Goal: Book appointment/travel/reservation

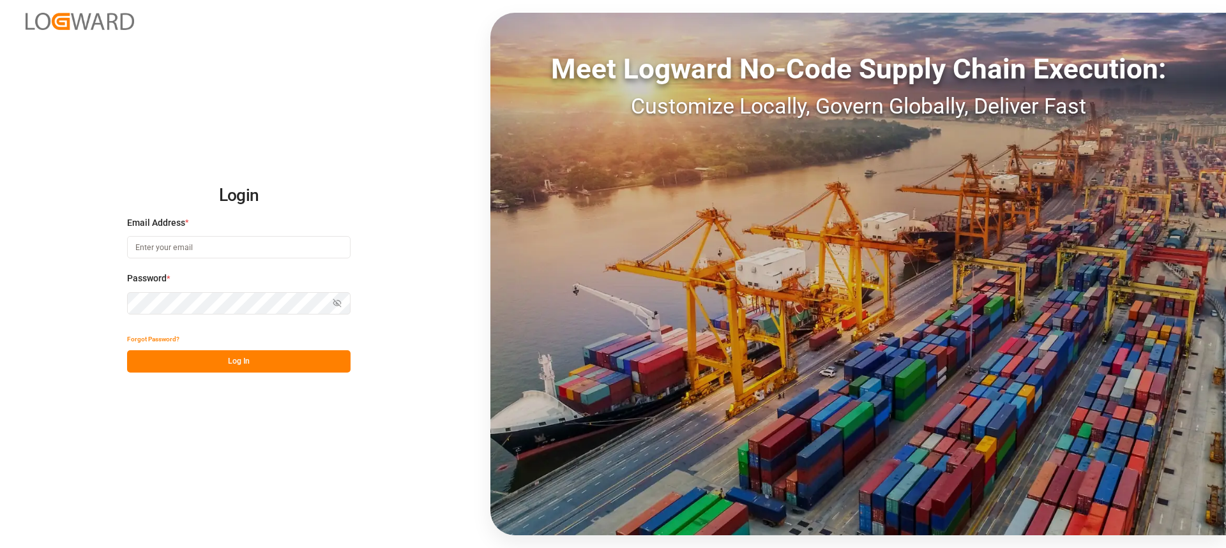
type input "Thorsten.schneider@fiege.com"
click at [216, 351] on button "Log In" at bounding box center [238, 362] width 223 height 22
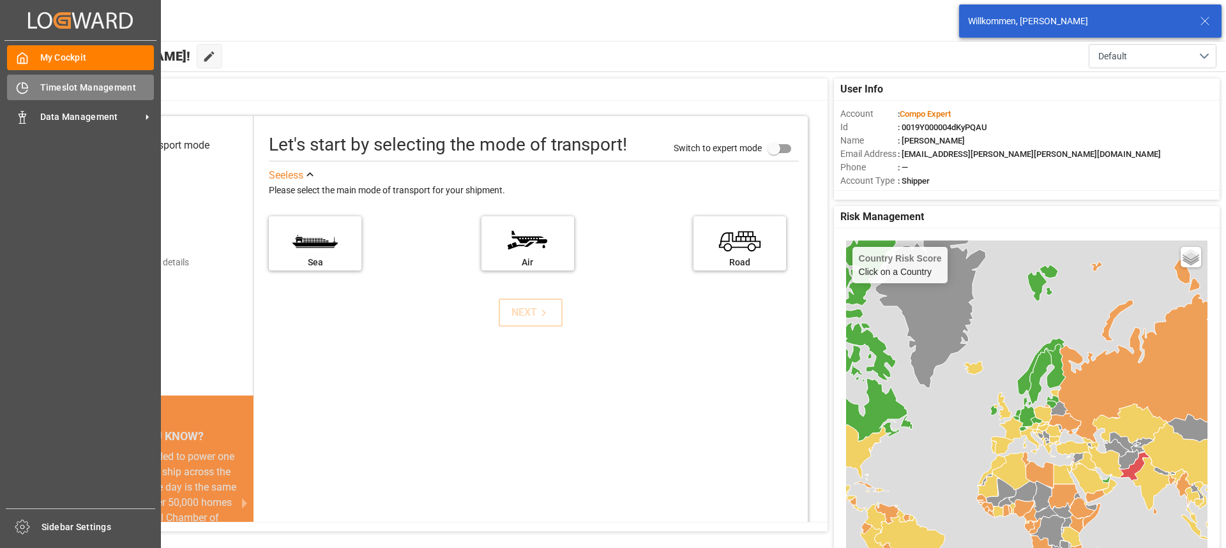
click at [50, 86] on span "Timeslot Management" at bounding box center [97, 87] width 114 height 13
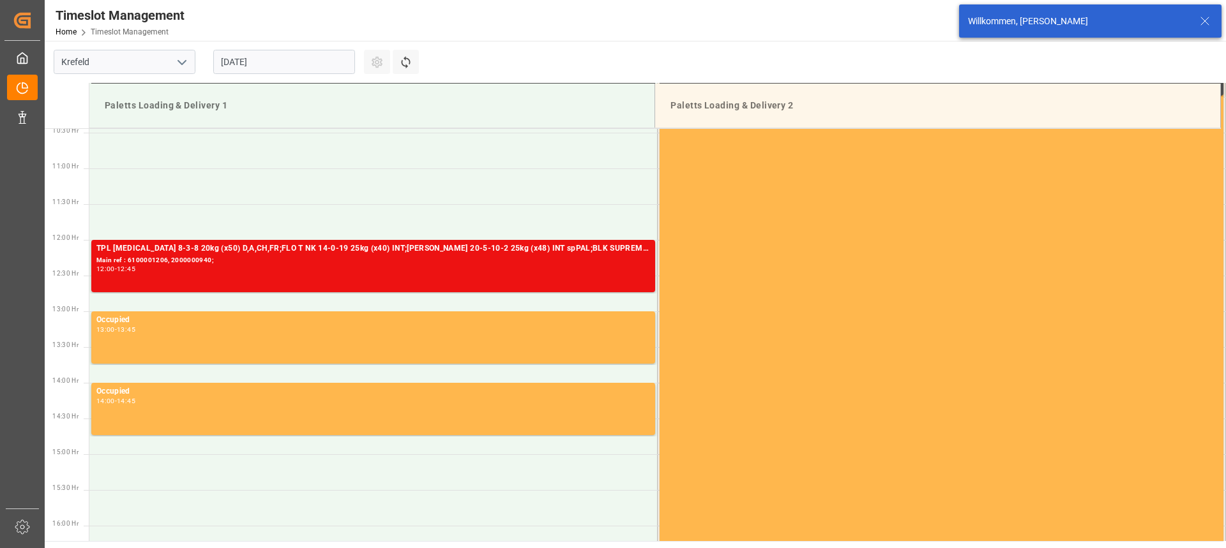
scroll to position [714, 0]
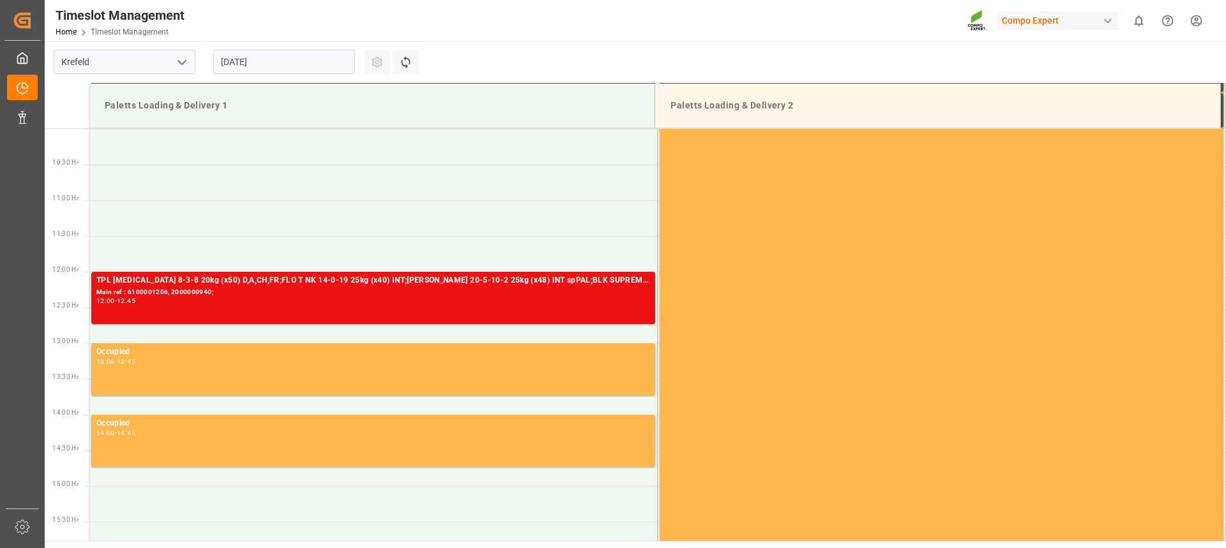
click at [311, 64] on input "[DATE]" at bounding box center [284, 62] width 142 height 24
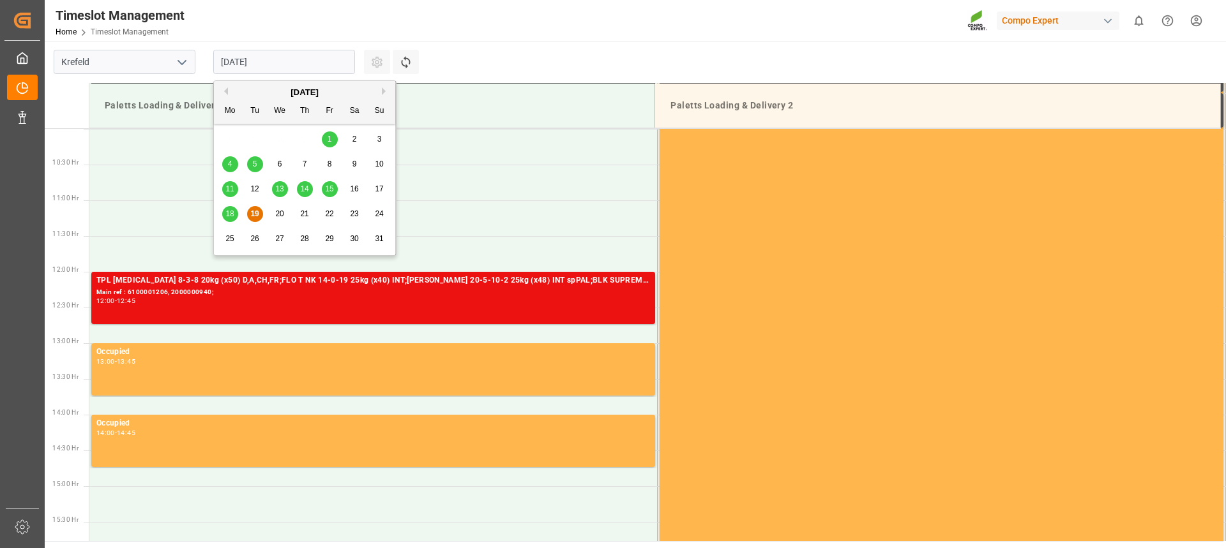
click at [269, 215] on div "18 19 20 21 22 23 24" at bounding box center [305, 214] width 174 height 25
click at [278, 213] on span "20" at bounding box center [279, 213] width 8 height 9
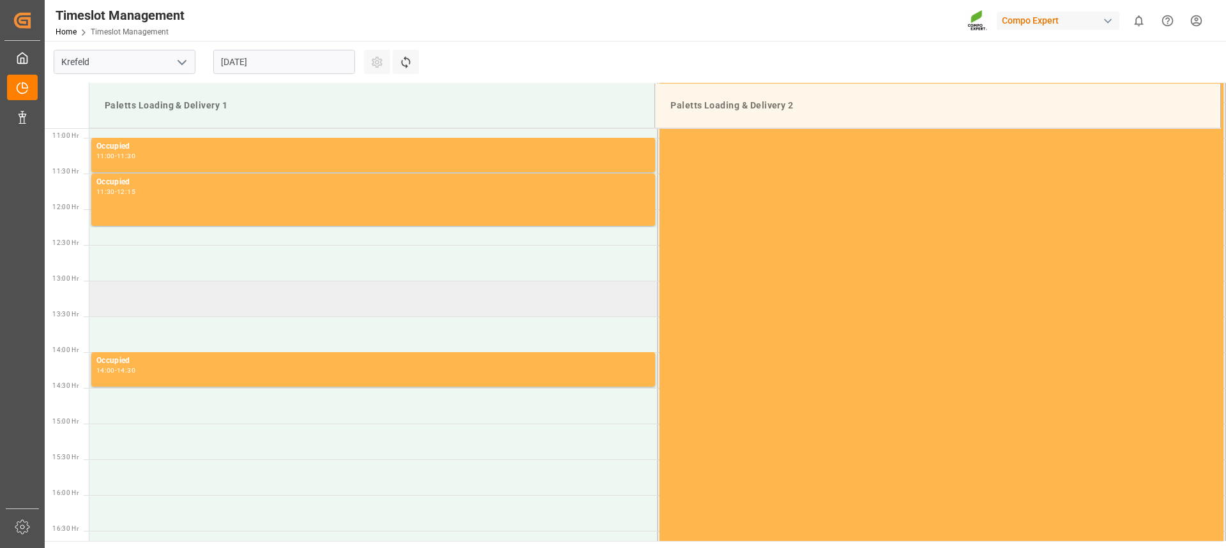
scroll to position [778, 0]
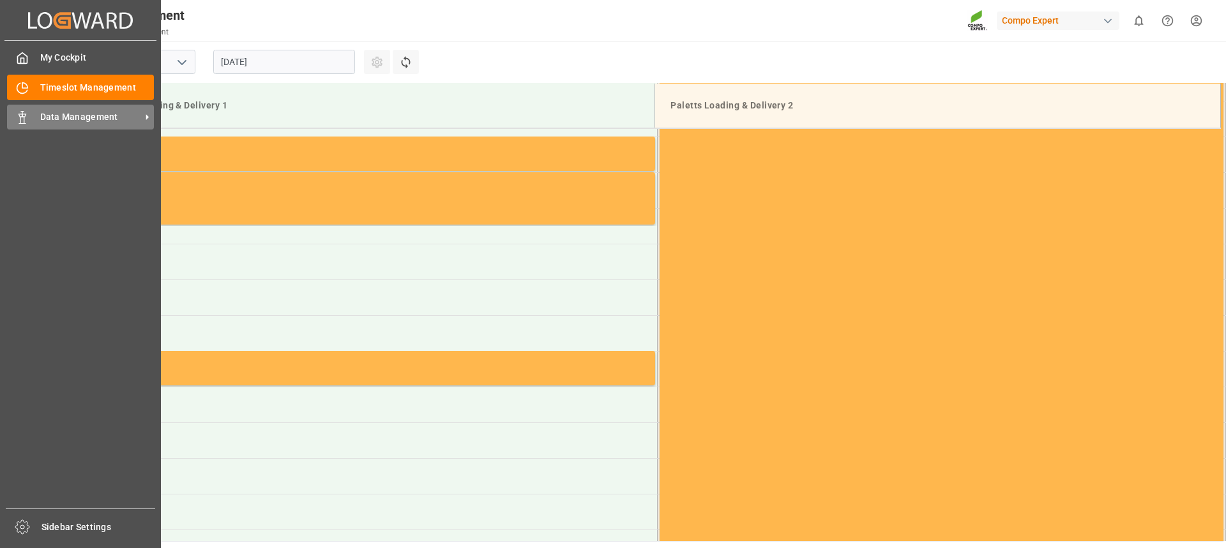
click at [49, 128] on div "Data Management Data Management" at bounding box center [80, 117] width 147 height 25
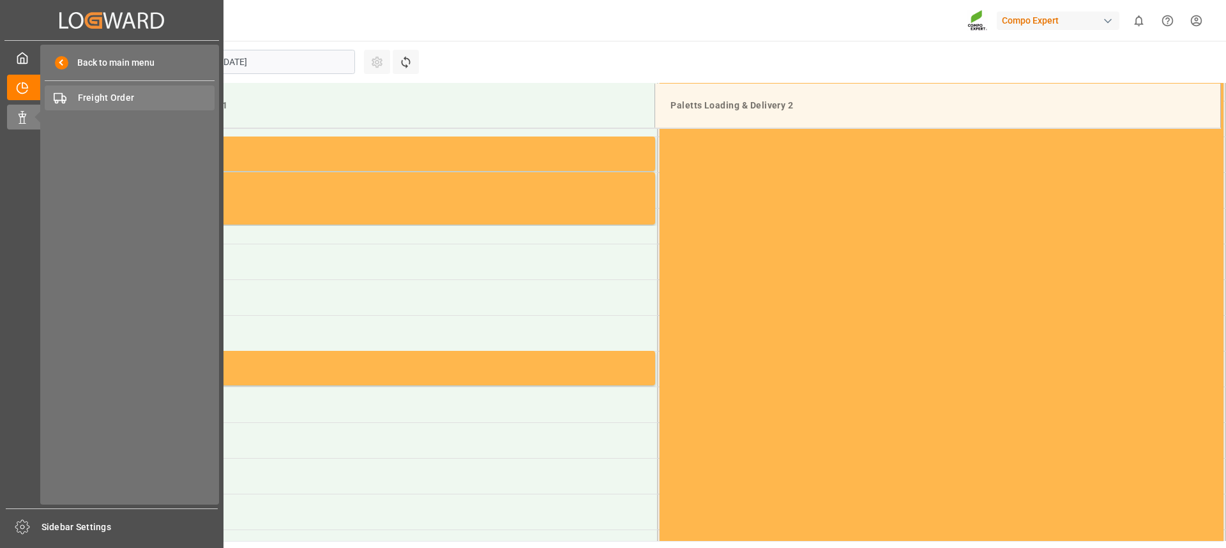
click at [112, 108] on div "Freight Order Freight Order" at bounding box center [130, 98] width 170 height 25
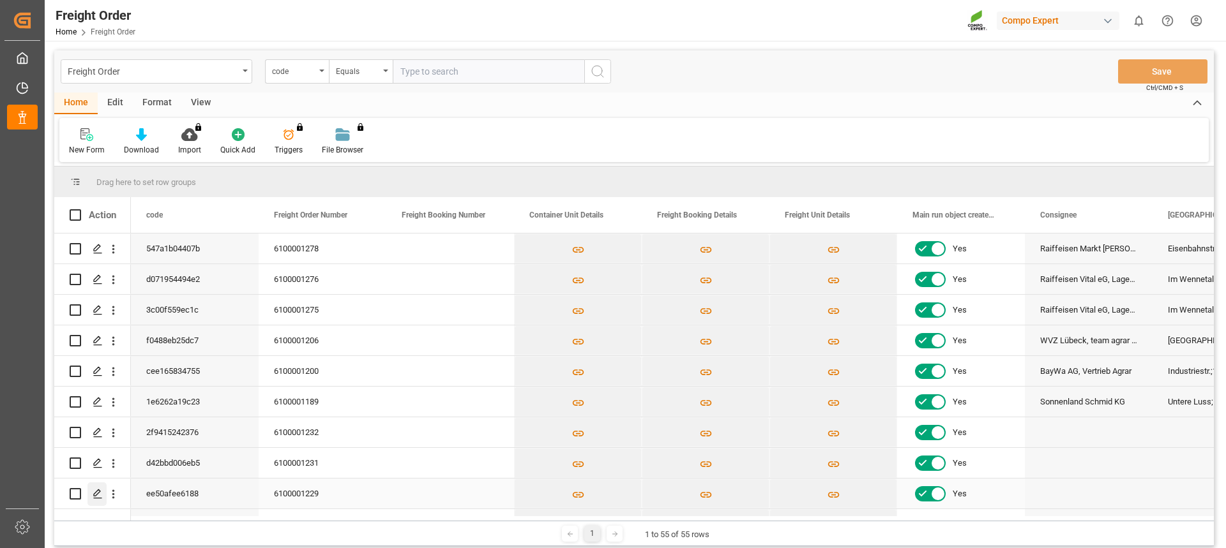
click at [96, 493] on polygon "Press SPACE to select this row." at bounding box center [97, 493] width 6 height 6
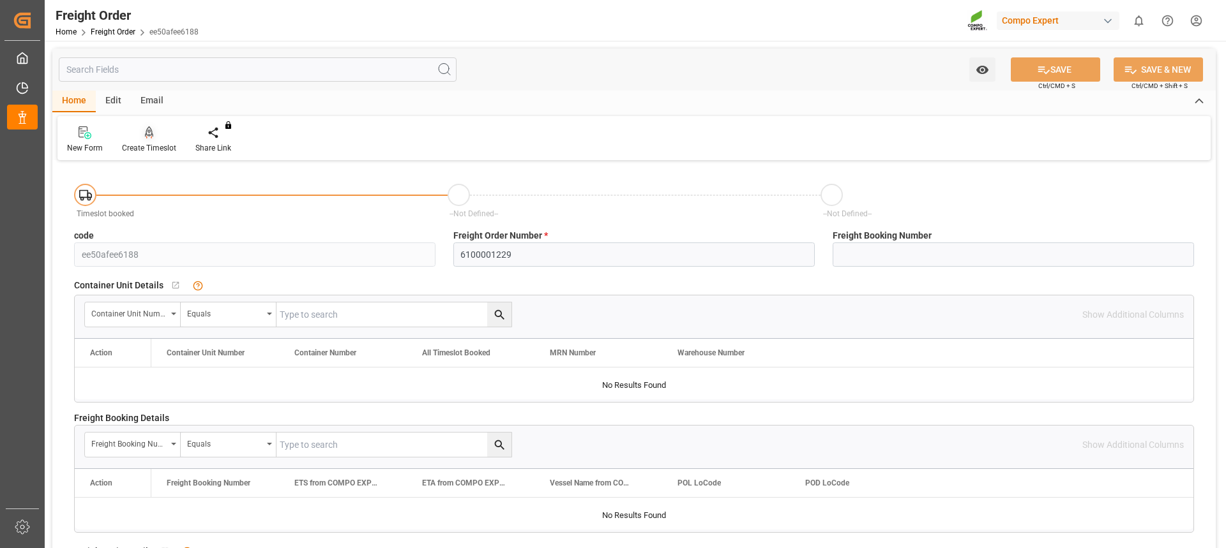
click at [137, 146] on div "Create Timeslot" at bounding box center [149, 147] width 54 height 11
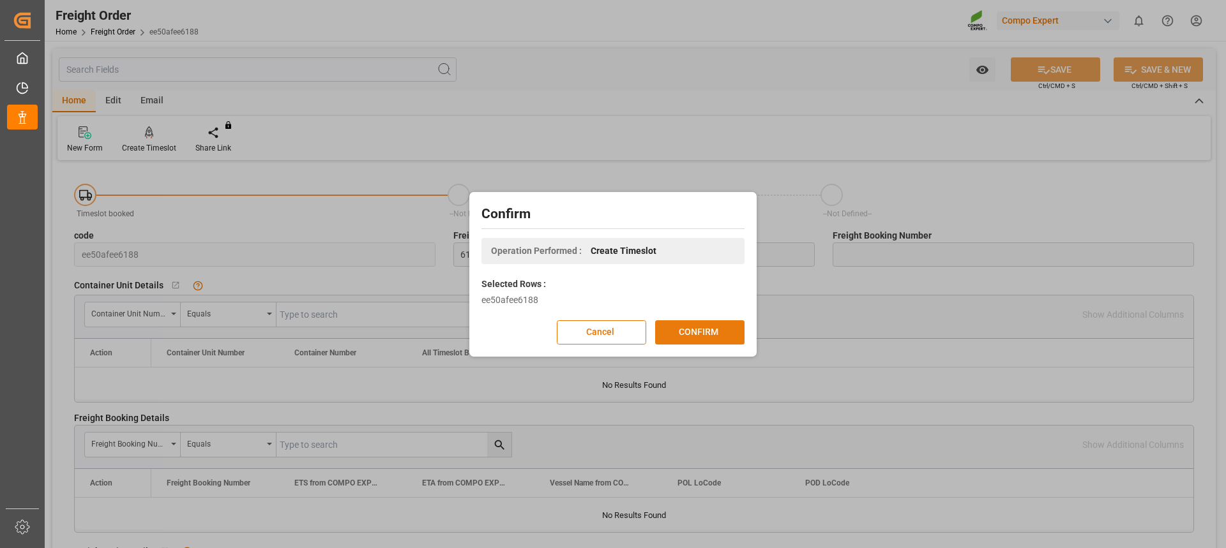
click at [713, 329] on button "CONFIRM" at bounding box center [699, 333] width 89 height 24
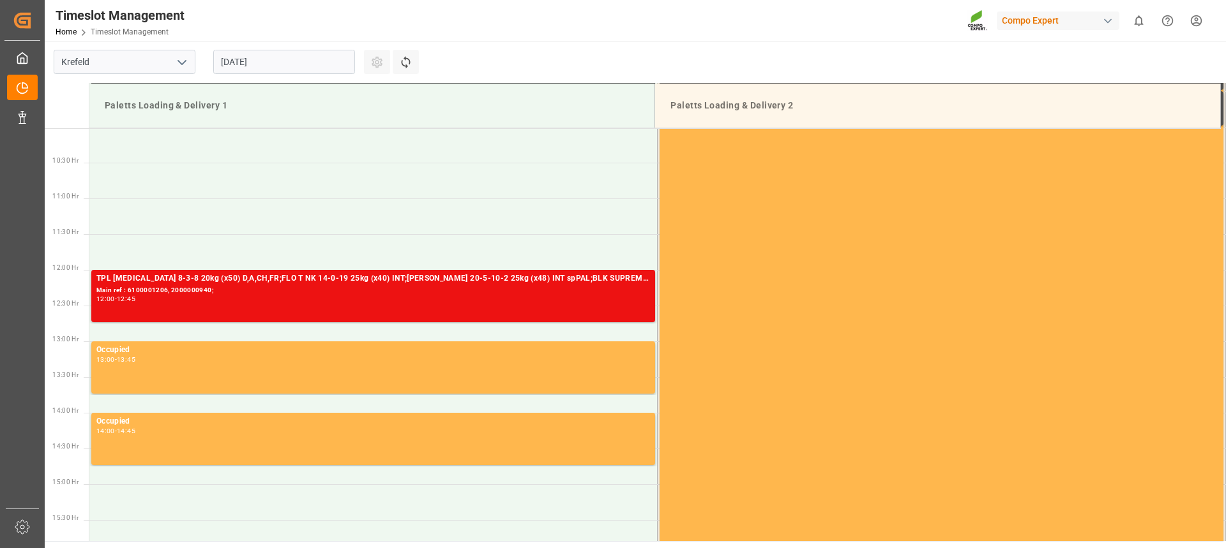
scroll to position [778, 0]
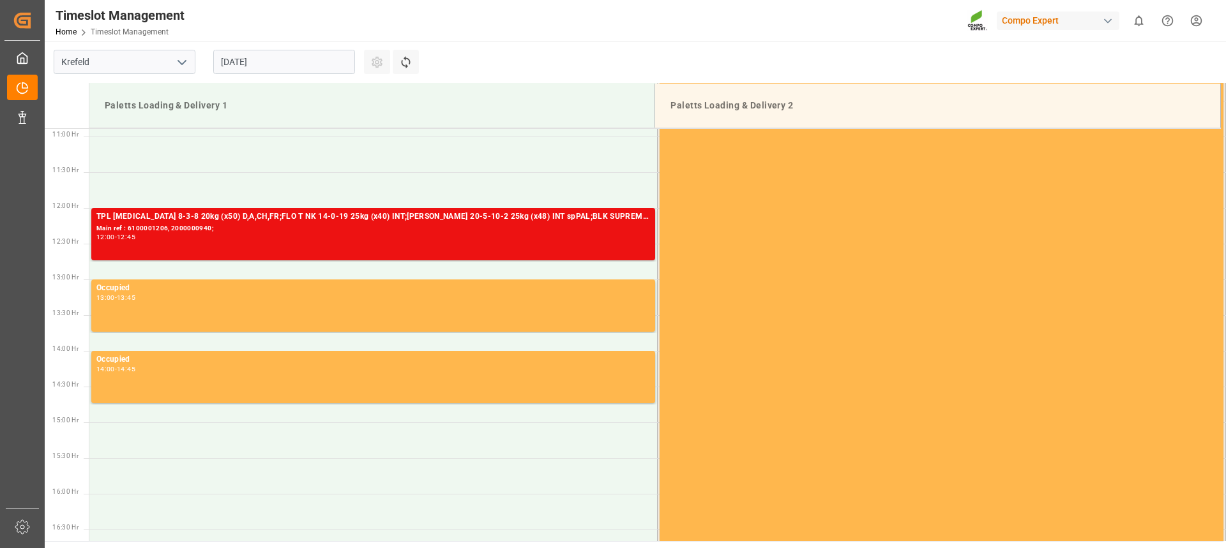
click at [260, 62] on input "[DATE]" at bounding box center [284, 62] width 142 height 24
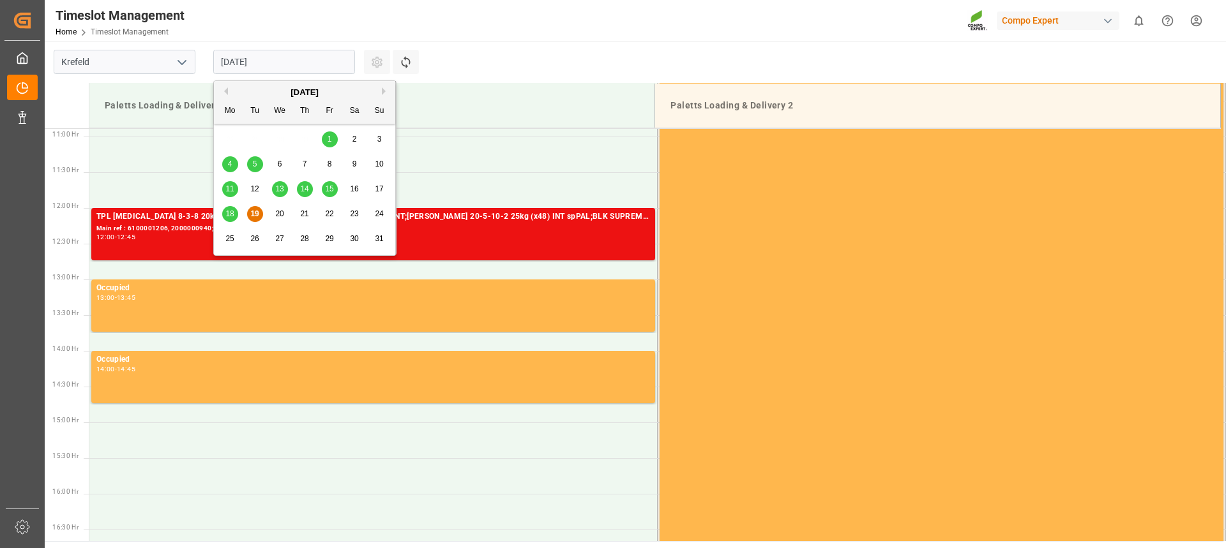
click at [283, 213] on span "20" at bounding box center [279, 213] width 8 height 9
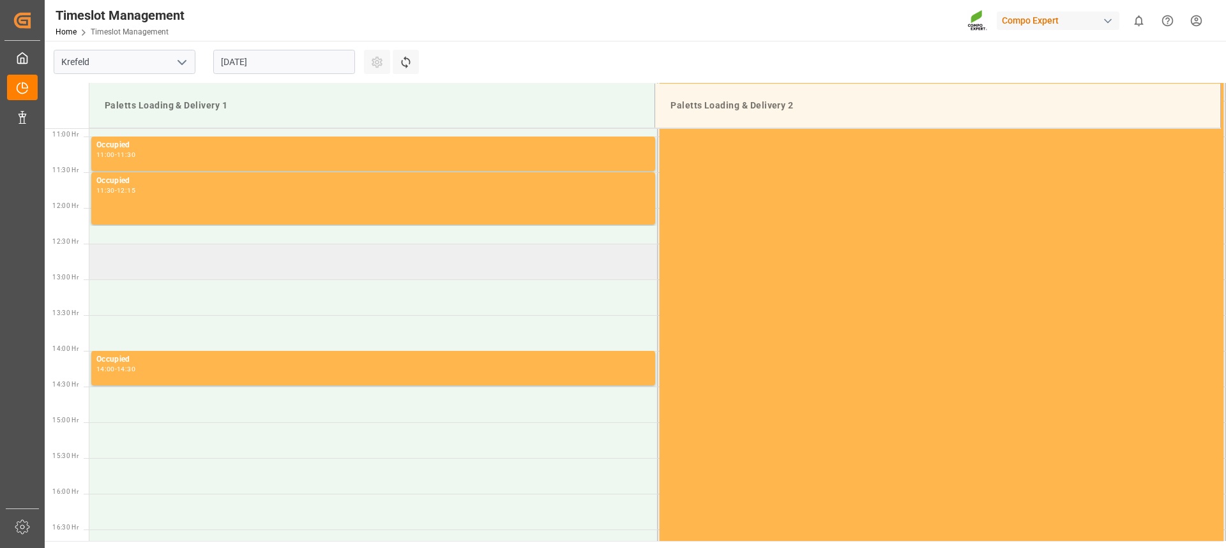
click at [146, 261] on td at bounding box center [373, 262] width 568 height 36
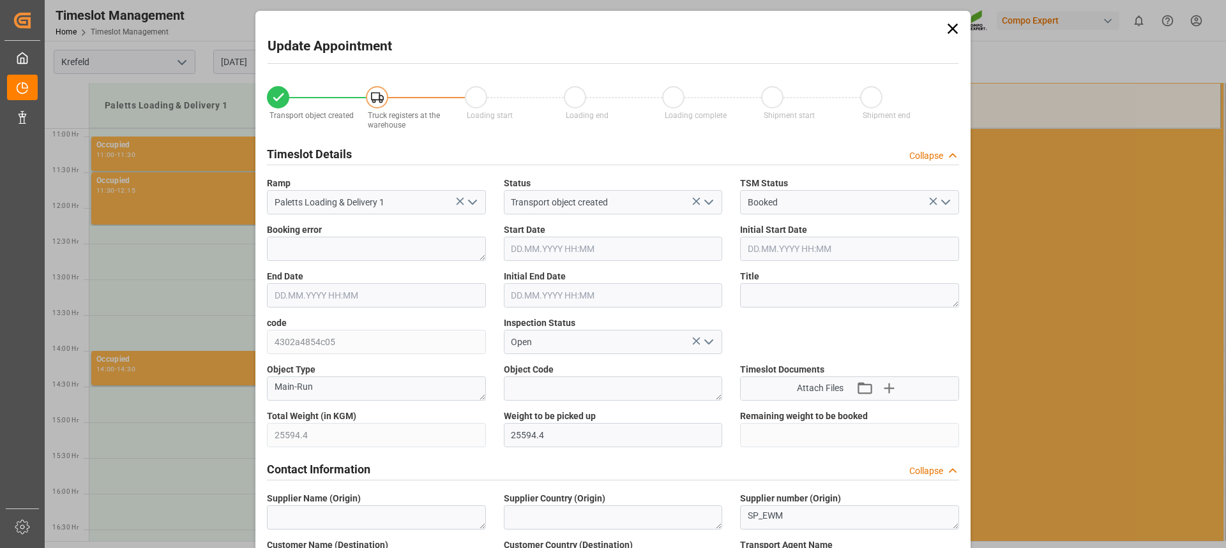
type input "[DATE] 12:30"
type input "[DATE] 13:00"
type input "[DATE] 16:09"
type input "[DATE] 09:48"
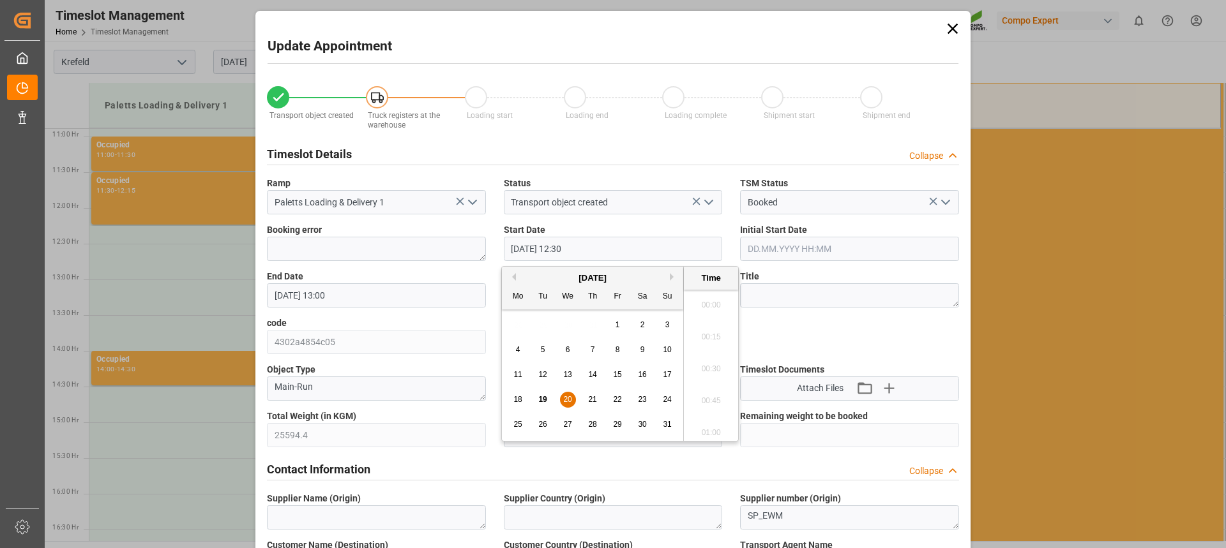
click at [567, 254] on input "[DATE] 12:30" at bounding box center [613, 249] width 219 height 24
click at [566, 402] on span "20" at bounding box center [567, 399] width 8 height 9
click at [711, 337] on li "12:15" at bounding box center [711, 333] width 54 height 32
type input "[DATE] 12:15"
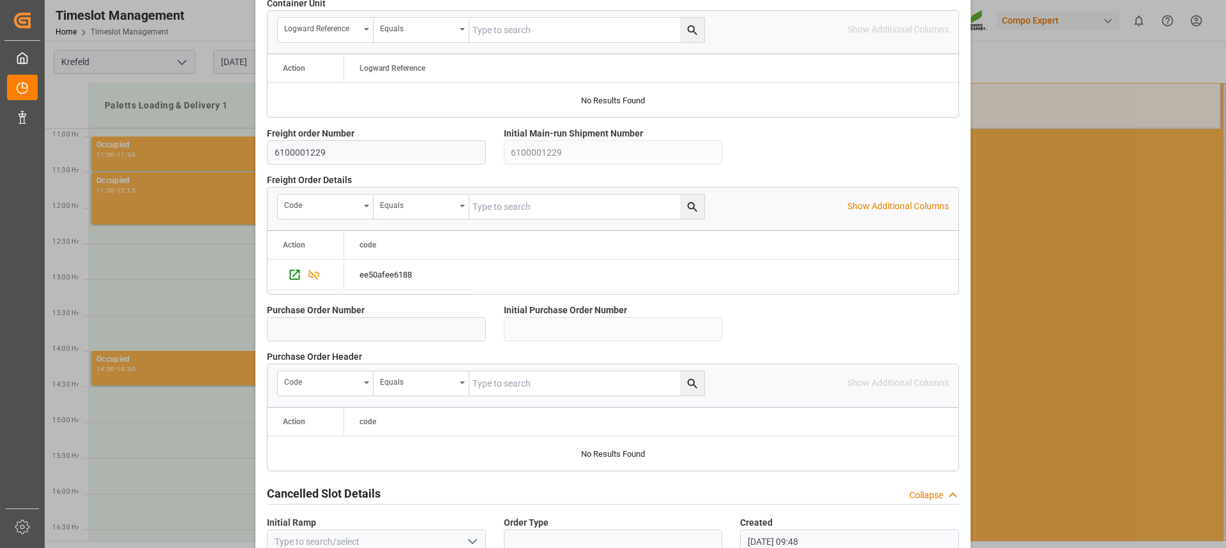
scroll to position [1138, 0]
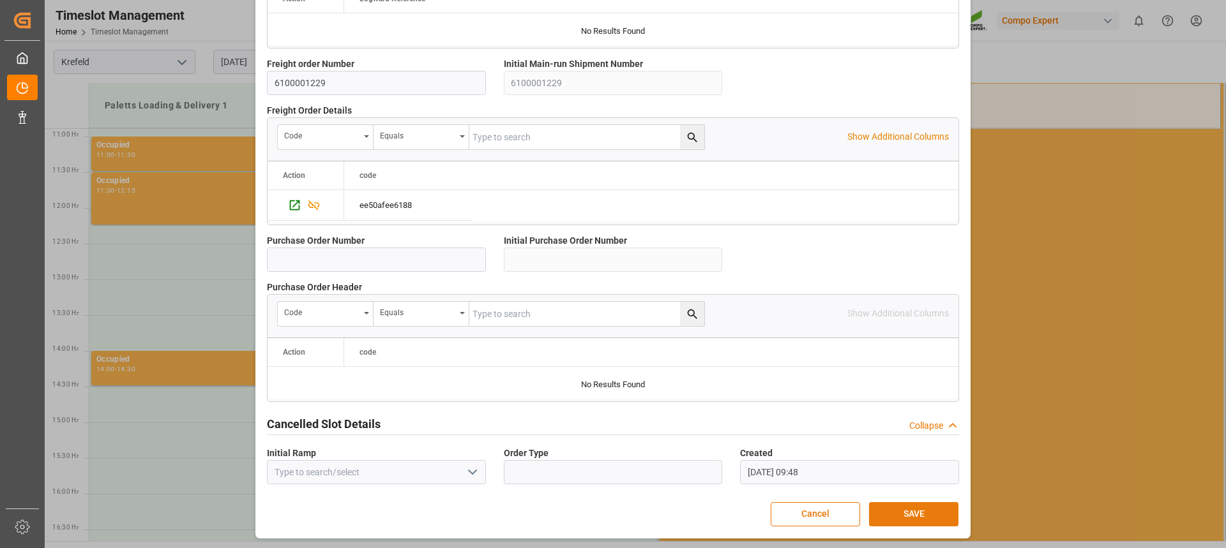
click at [923, 518] on button "SAVE" at bounding box center [913, 514] width 89 height 24
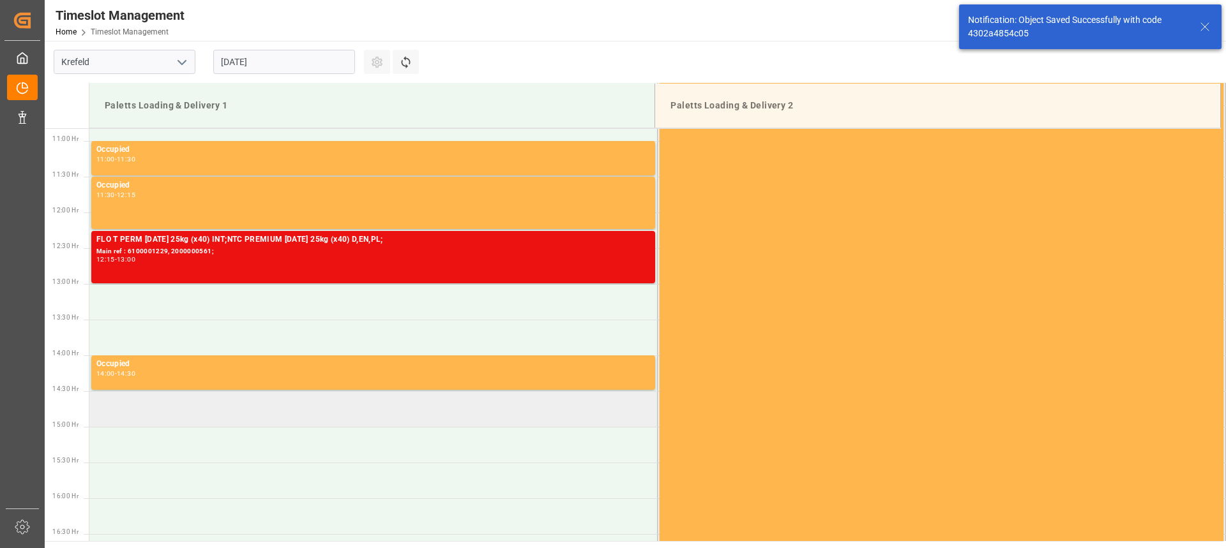
scroll to position [778, 0]
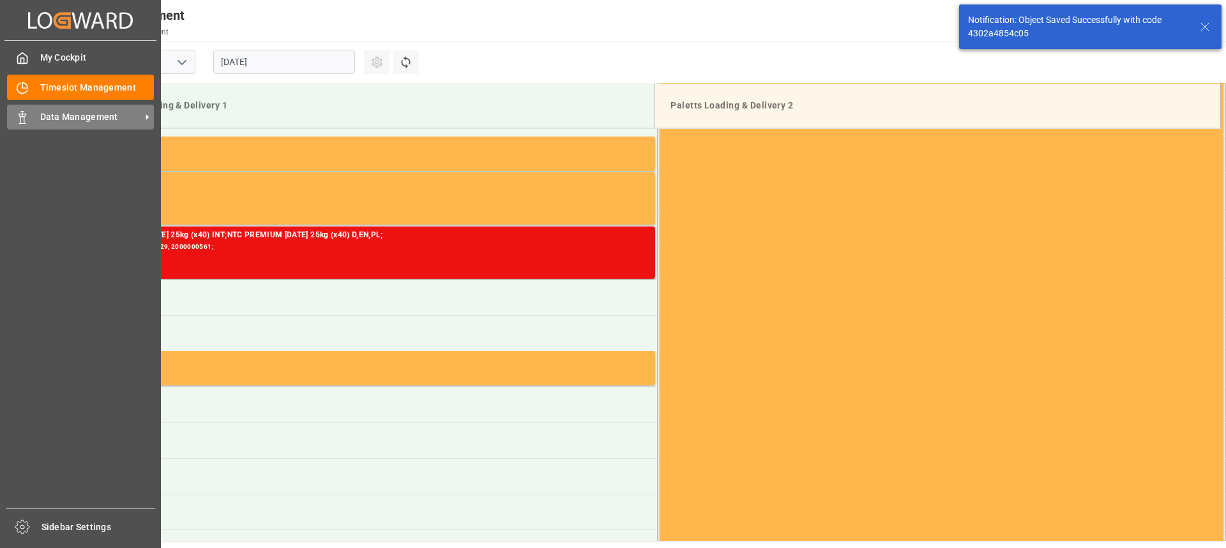
click at [19, 116] on icon at bounding box center [22, 117] width 13 height 13
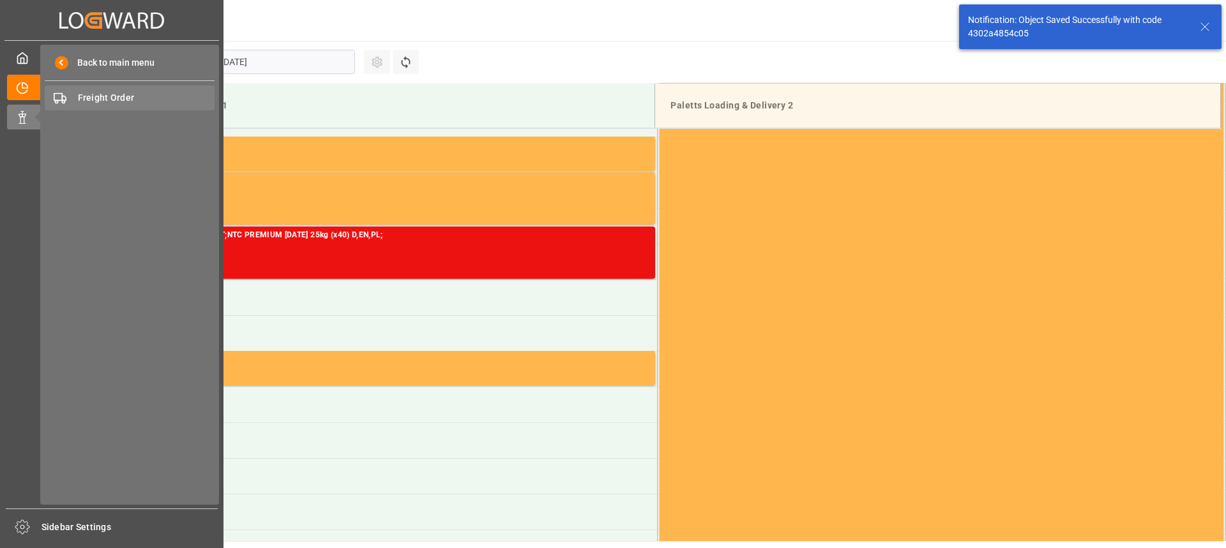
click at [165, 98] on span "Freight Order" at bounding box center [146, 97] width 137 height 13
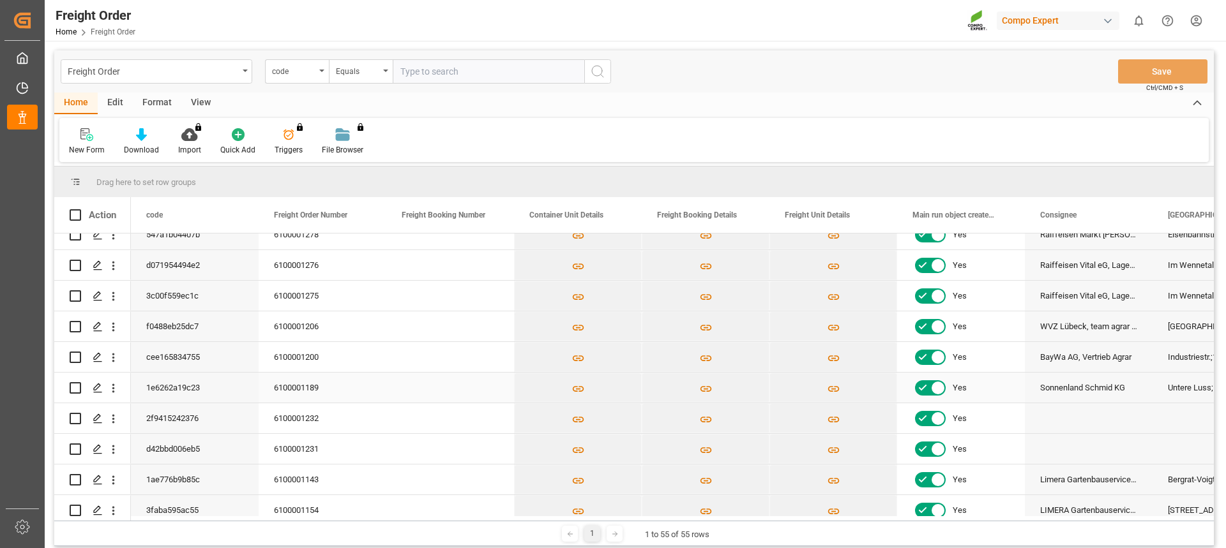
scroll to position [64, 0]
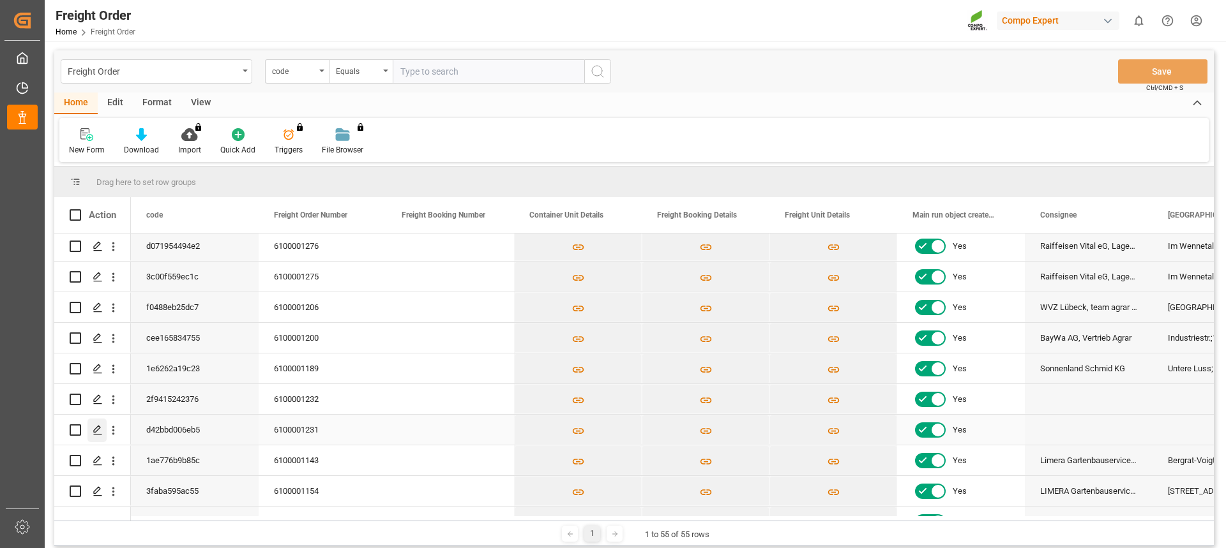
click at [91, 433] on div "Press SPACE to select this row." at bounding box center [96, 431] width 19 height 24
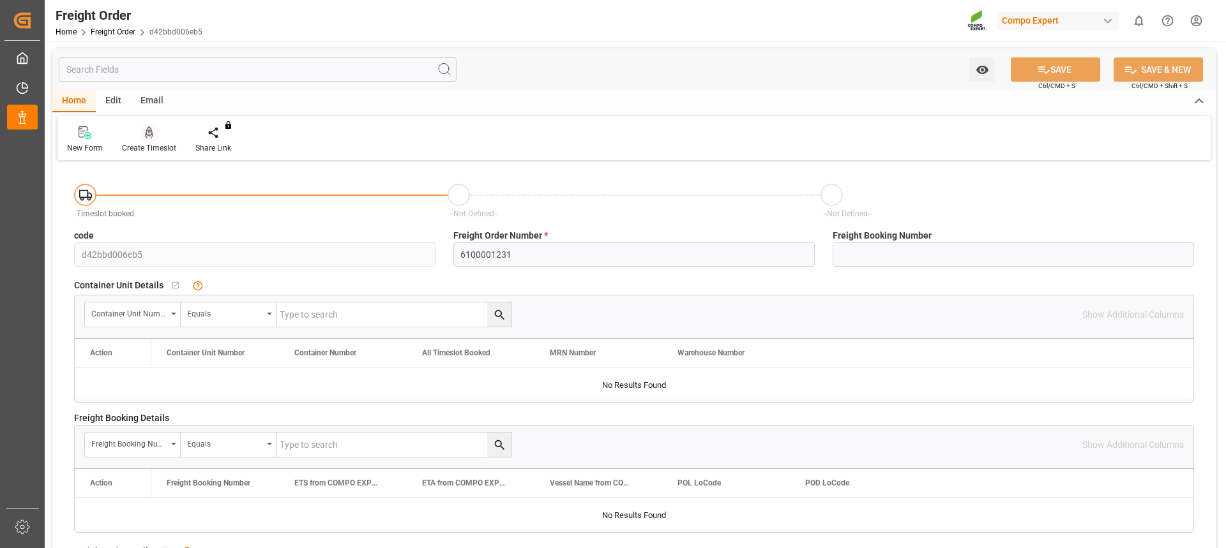
click at [159, 138] on div at bounding box center [149, 132] width 54 height 13
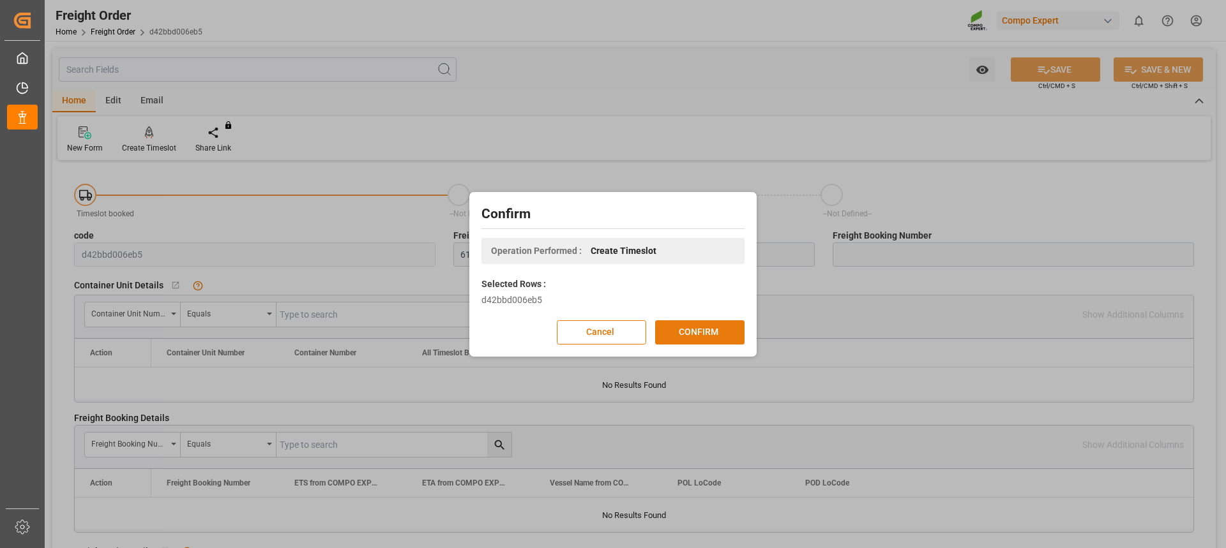
click at [707, 329] on button "CONFIRM" at bounding box center [699, 333] width 89 height 24
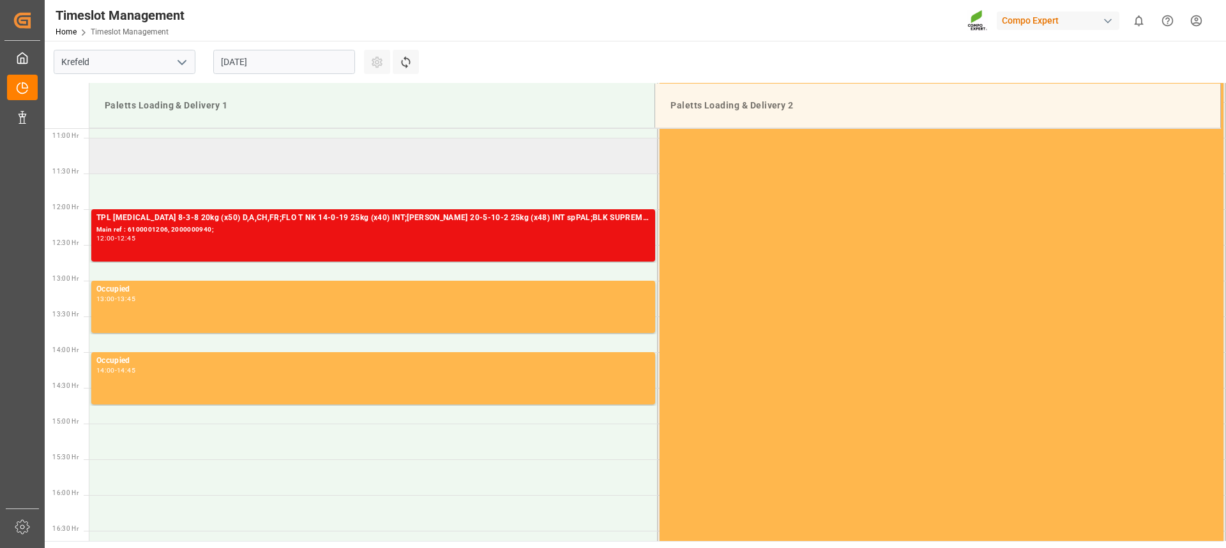
scroll to position [778, 0]
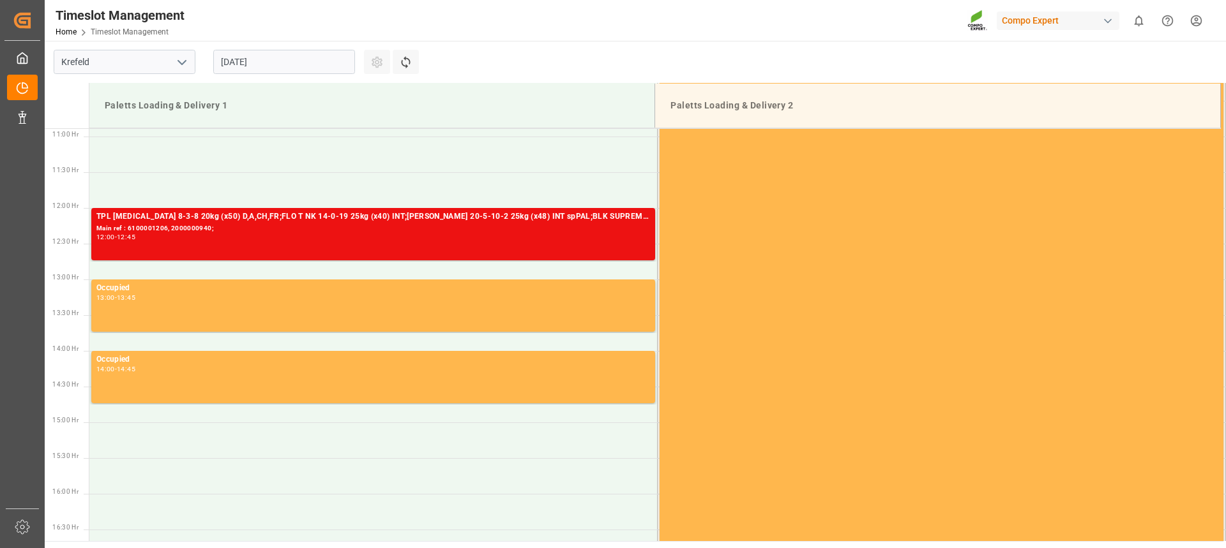
click at [294, 57] on input "[DATE]" at bounding box center [284, 62] width 142 height 24
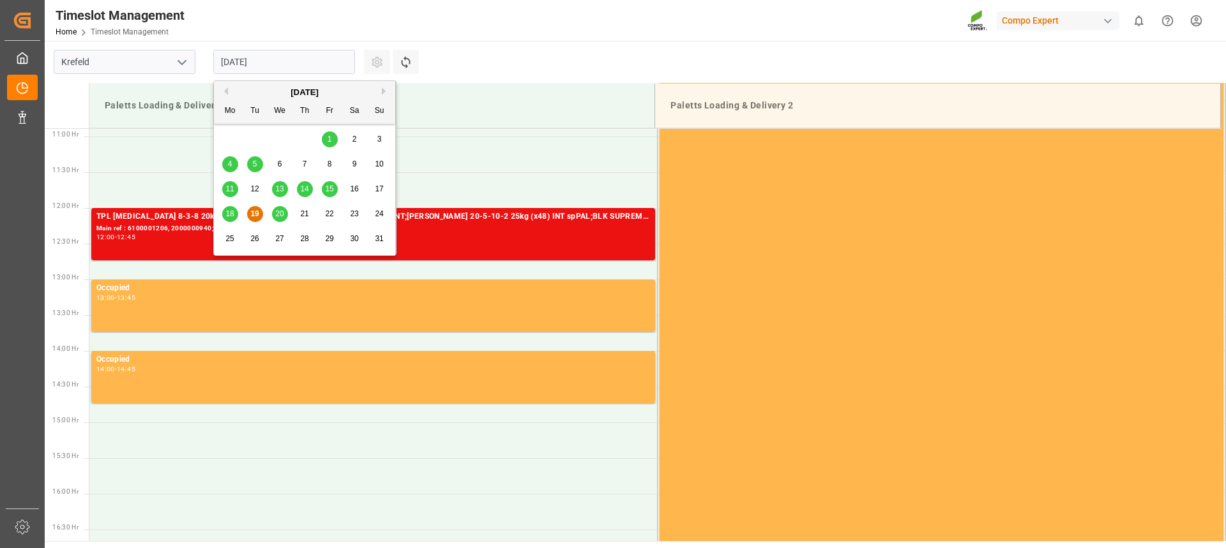
click at [281, 211] on span "20" at bounding box center [279, 213] width 8 height 9
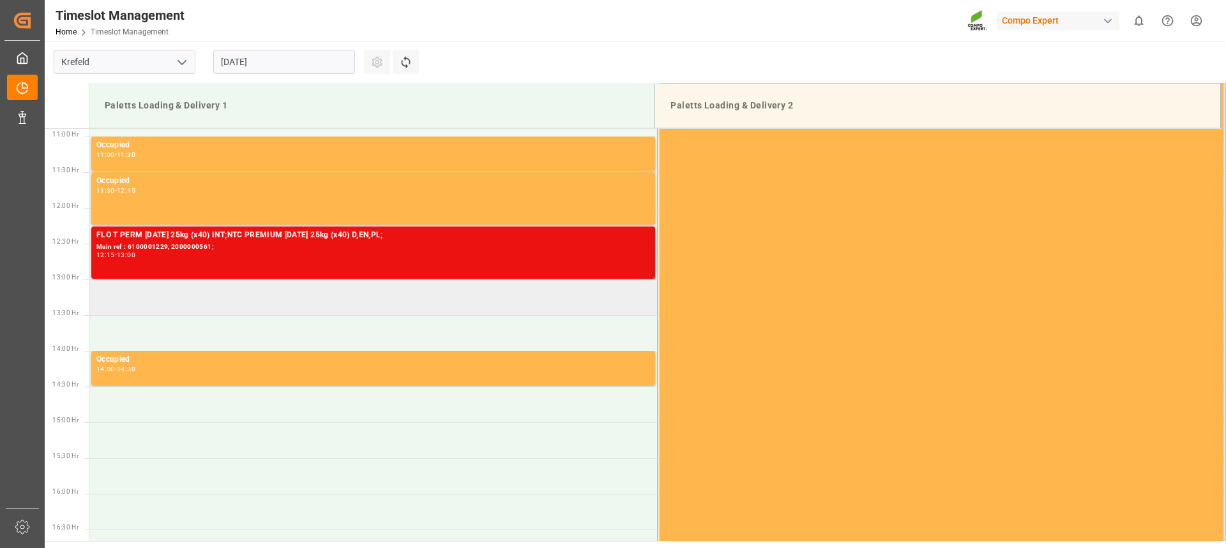
click at [190, 305] on td at bounding box center [373, 298] width 568 height 36
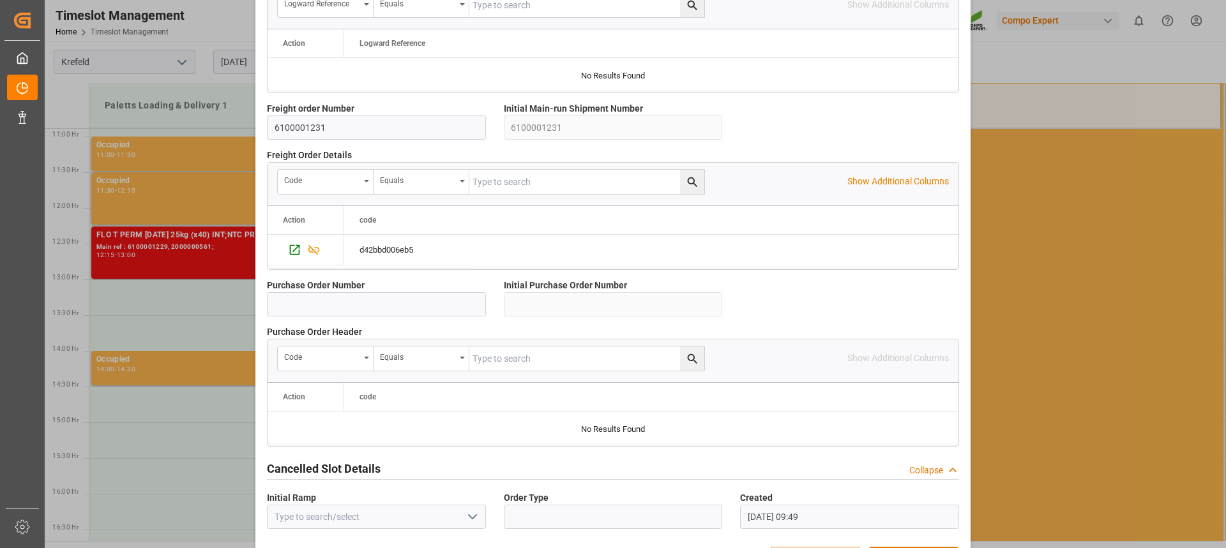
scroll to position [1138, 0]
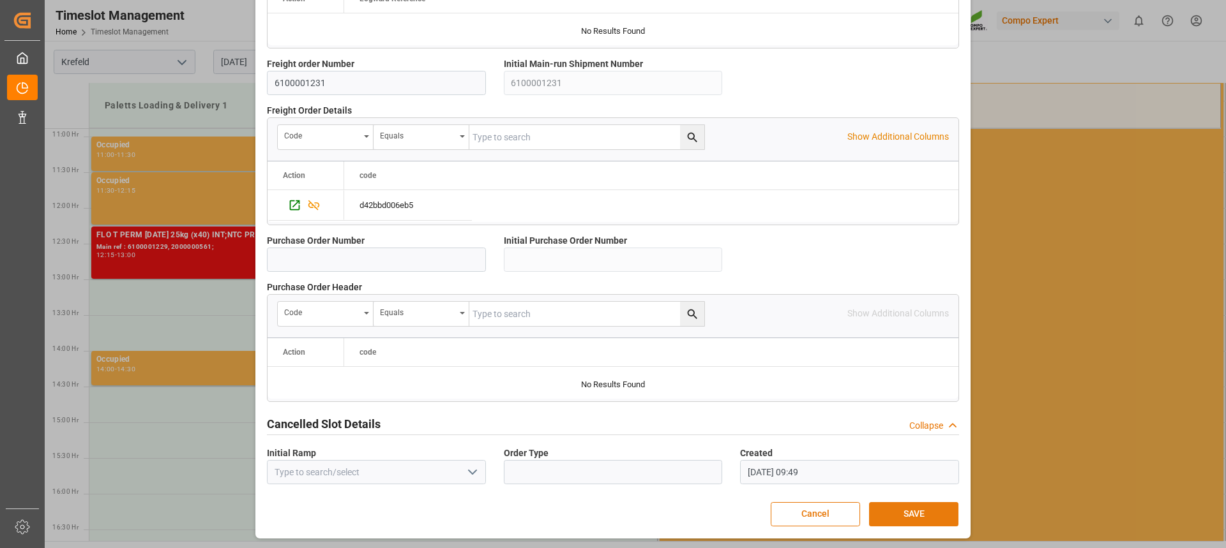
click at [897, 514] on button "SAVE" at bounding box center [913, 514] width 89 height 24
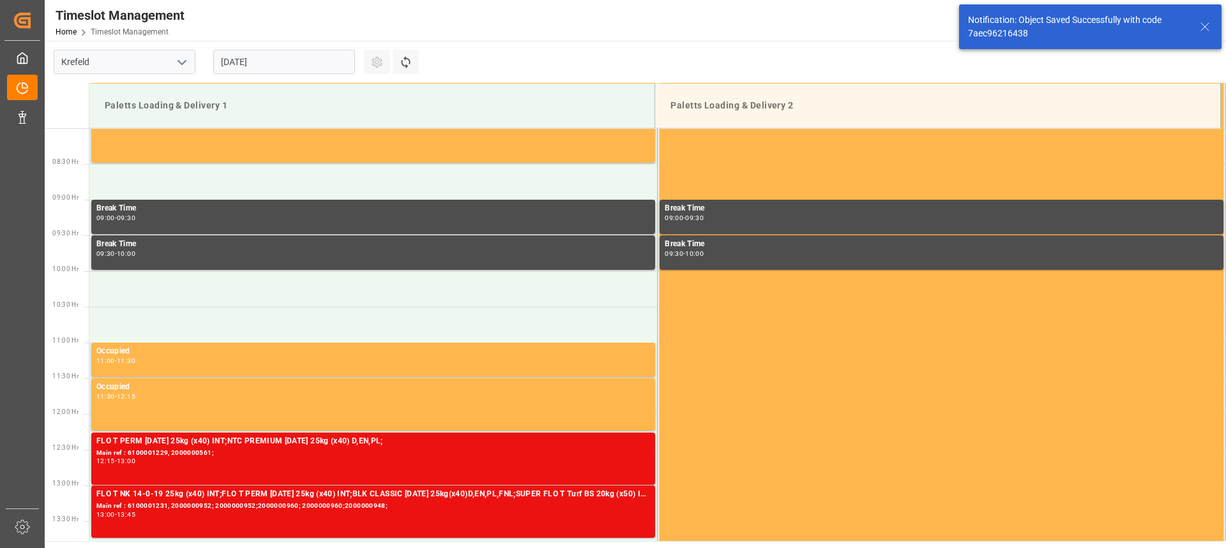
scroll to position [850, 0]
